Goal: Transaction & Acquisition: Purchase product/service

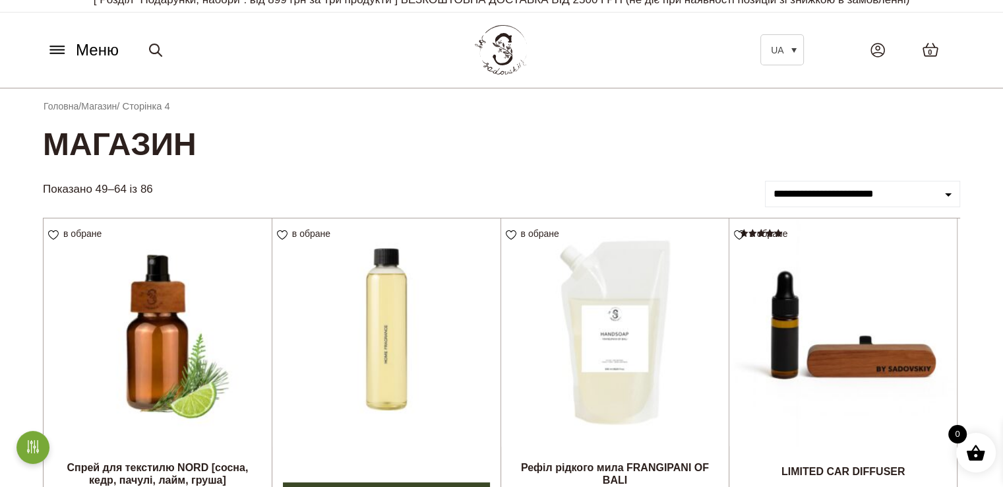
scroll to position [4, 0]
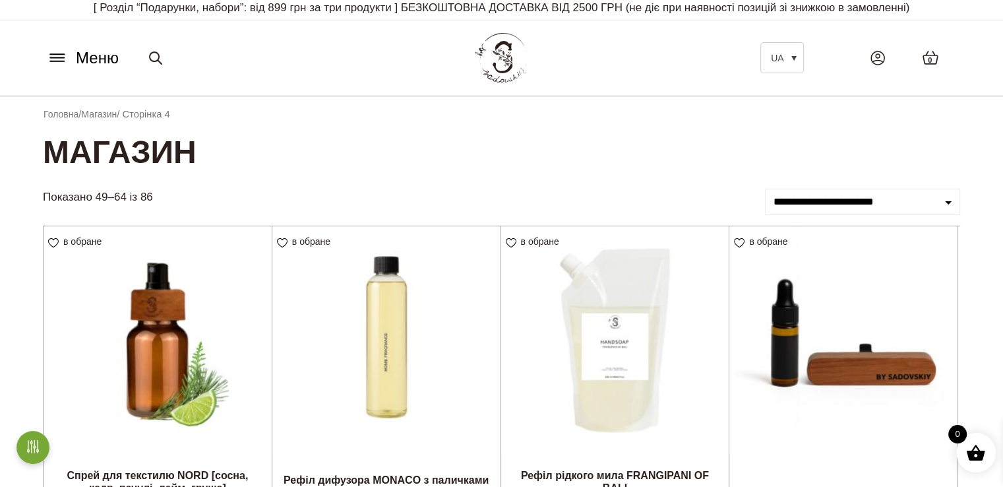
click at [849, 357] on img at bounding box center [843, 340] width 228 height 228
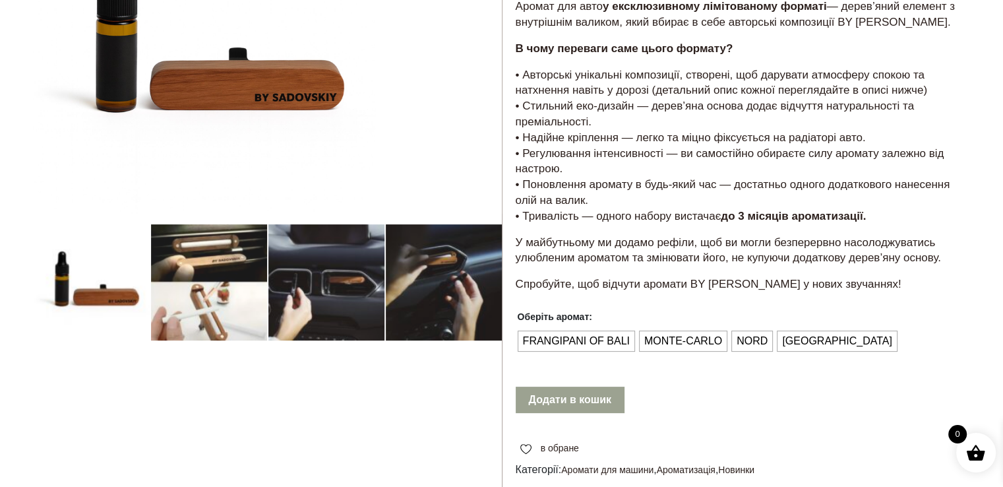
click at [469, 291] on div at bounding box center [267, 262] width 469 height 782
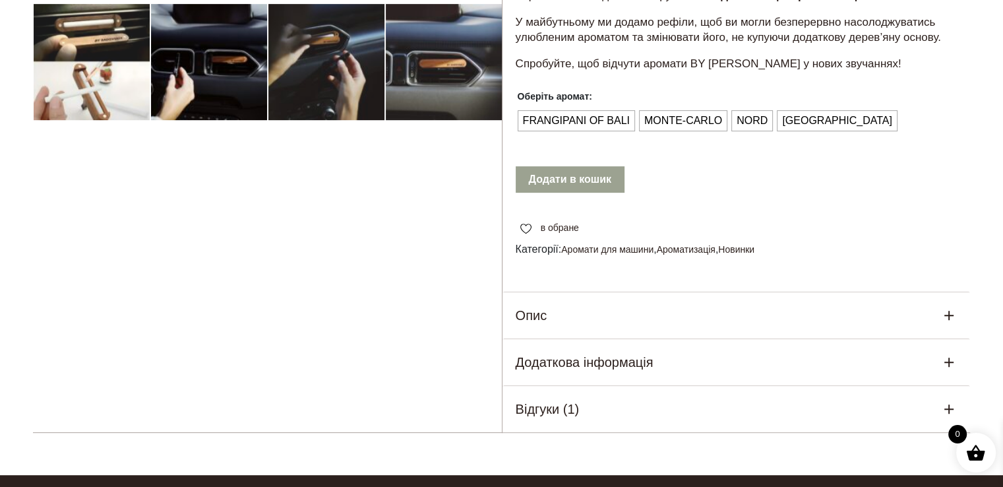
scroll to position [669, 0]
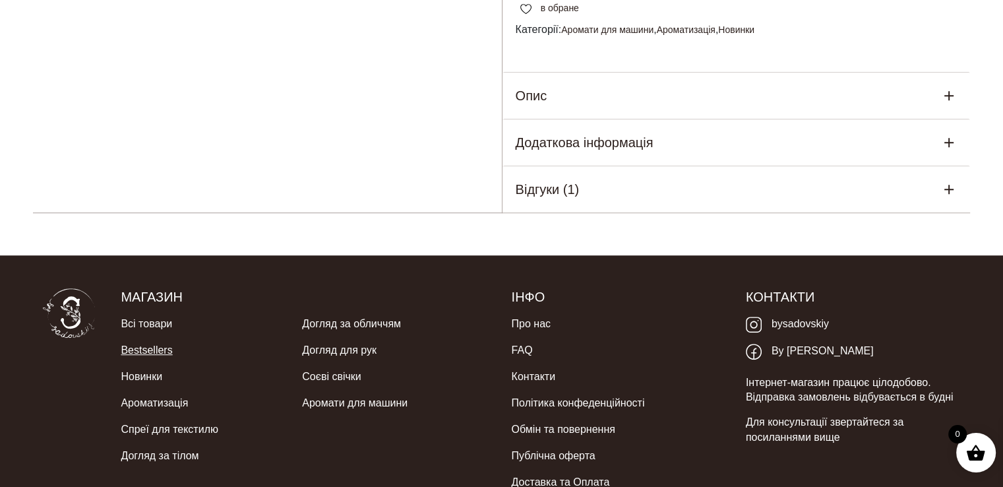
click at [151, 363] on link "Bestsellers" at bounding box center [146, 350] width 51 height 26
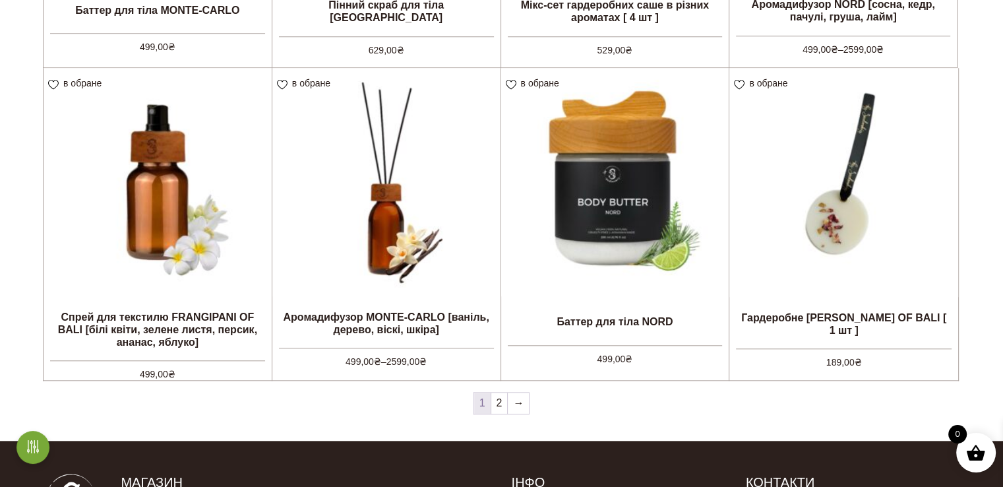
scroll to position [1256, 0]
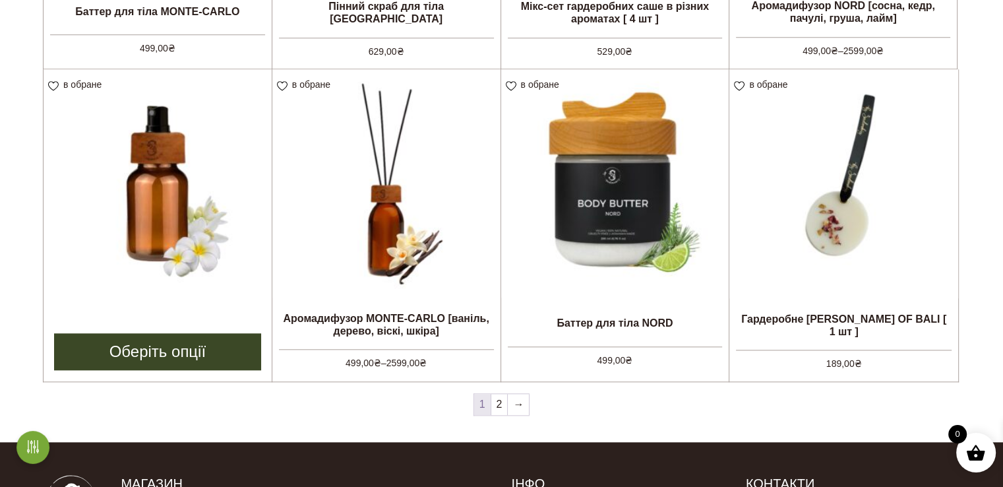
drag, startPoint x: 0, startPoint y: 0, endPoint x: 170, endPoint y: 219, distance: 277.3
click at [170, 219] on img at bounding box center [158, 183] width 228 height 228
